Goal: Task Accomplishment & Management: Complete application form

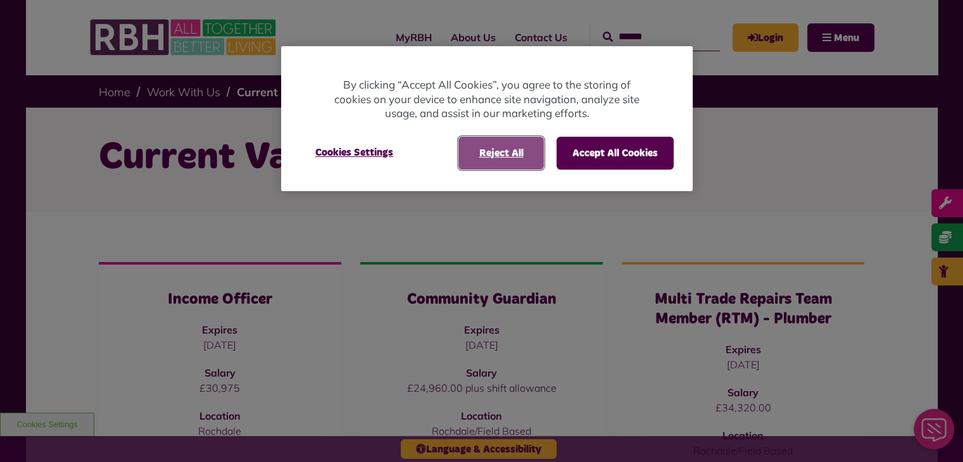
click at [500, 157] on button "Reject All" at bounding box center [500, 153] width 85 height 33
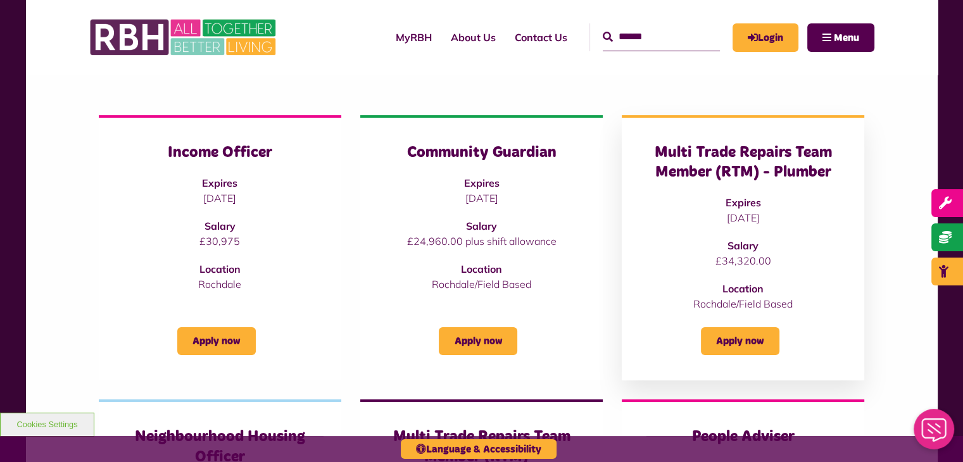
scroll to position [190, 0]
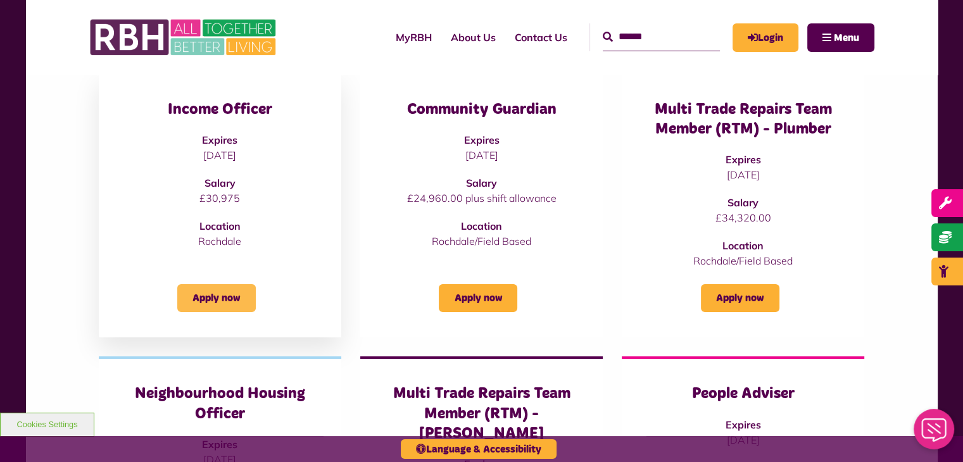
click at [204, 299] on link "Apply now" at bounding box center [216, 298] width 78 height 28
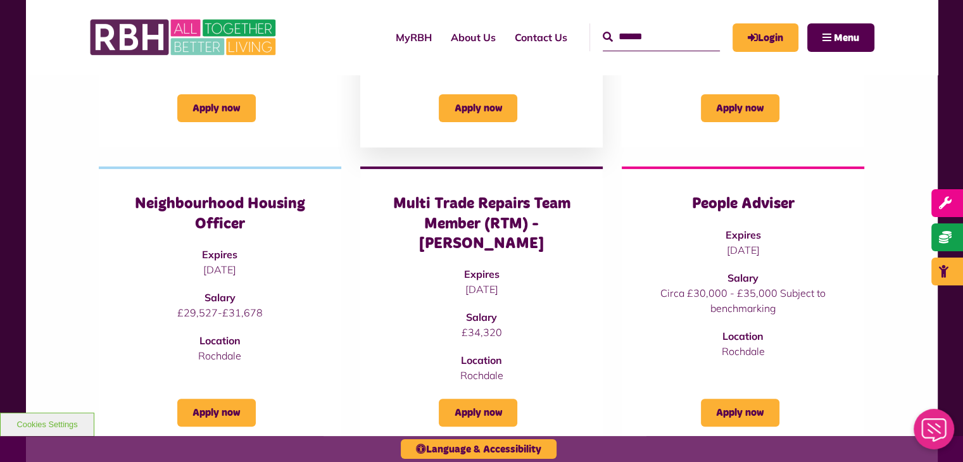
scroll to position [443, 0]
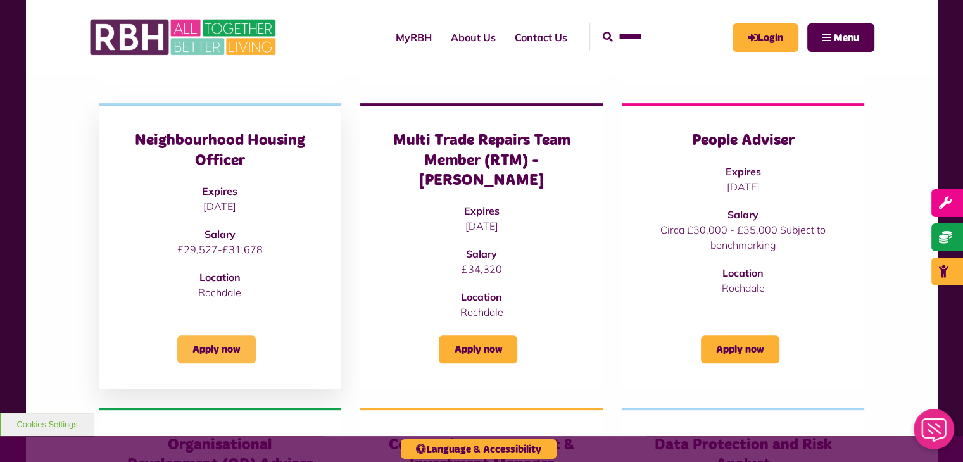
click at [217, 335] on link "Apply now" at bounding box center [216, 349] width 78 height 28
